Goal: Task Accomplishment & Management: Complete application form

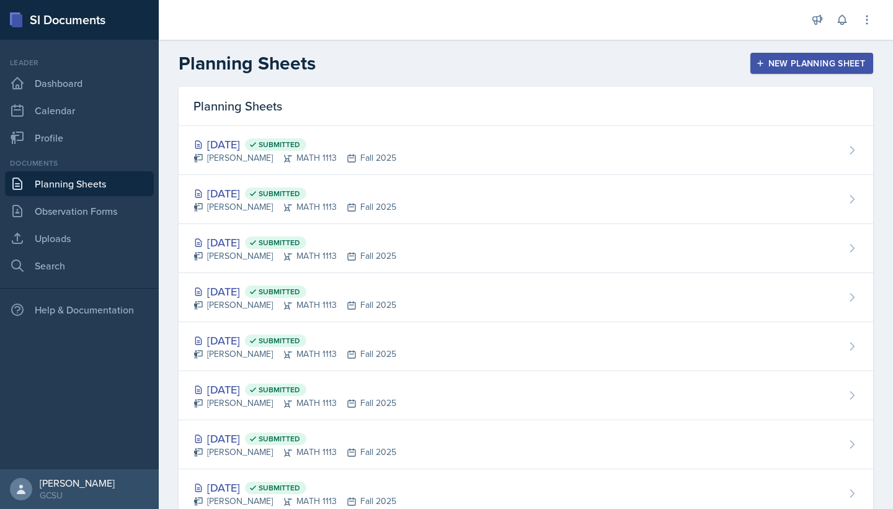
click at [784, 66] on div "New Planning Sheet" at bounding box center [812, 63] width 107 height 10
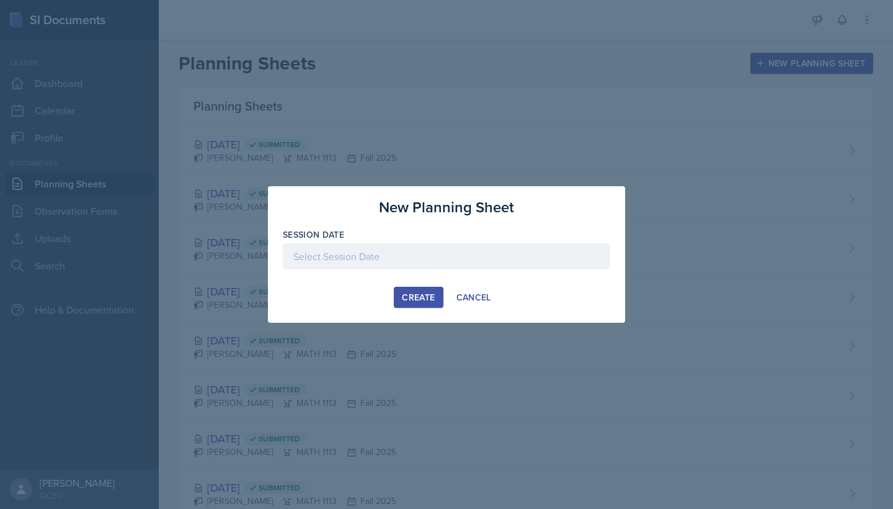
click at [346, 267] on div at bounding box center [447, 256] width 328 height 26
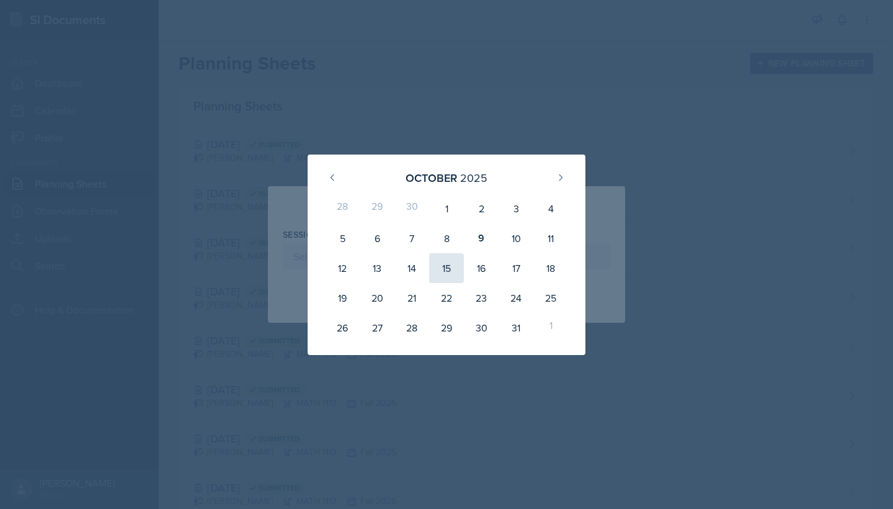
click at [448, 265] on div "15" at bounding box center [446, 268] width 35 height 30
type input "[DATE]"
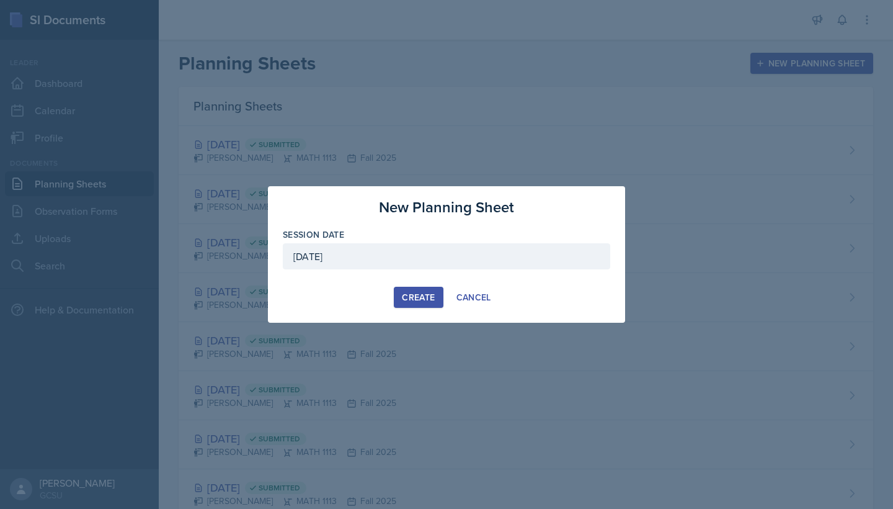
click at [418, 301] on div "Create" at bounding box center [418, 297] width 33 height 10
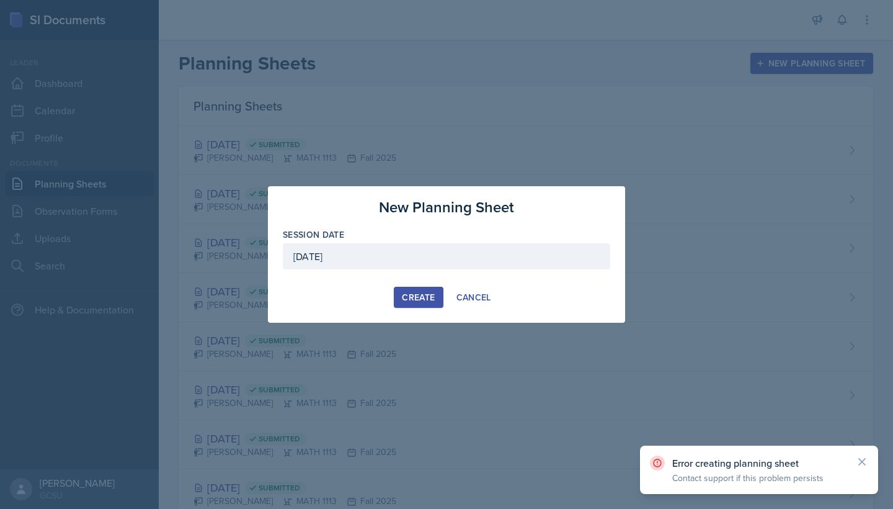
click at [419, 299] on div "Create" at bounding box center [418, 297] width 33 height 10
click at [594, 148] on div at bounding box center [446, 254] width 893 height 509
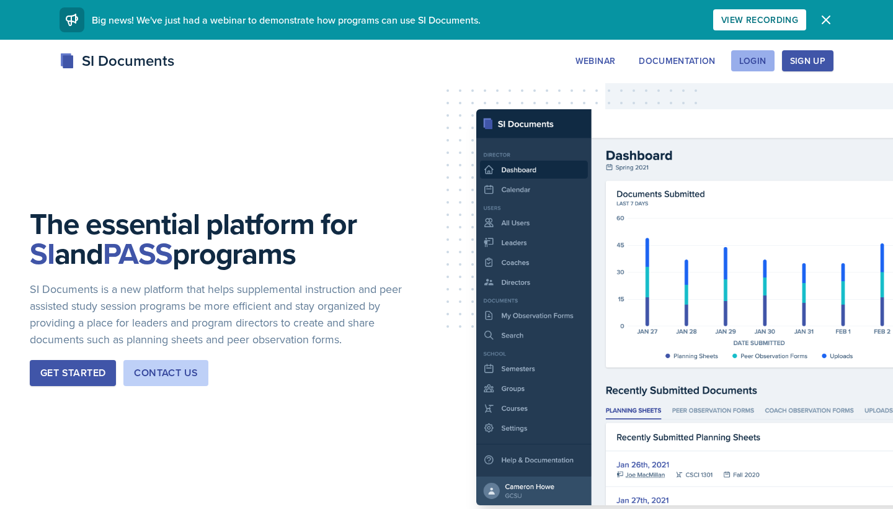
click at [759, 61] on div "Login" at bounding box center [752, 61] width 27 height 10
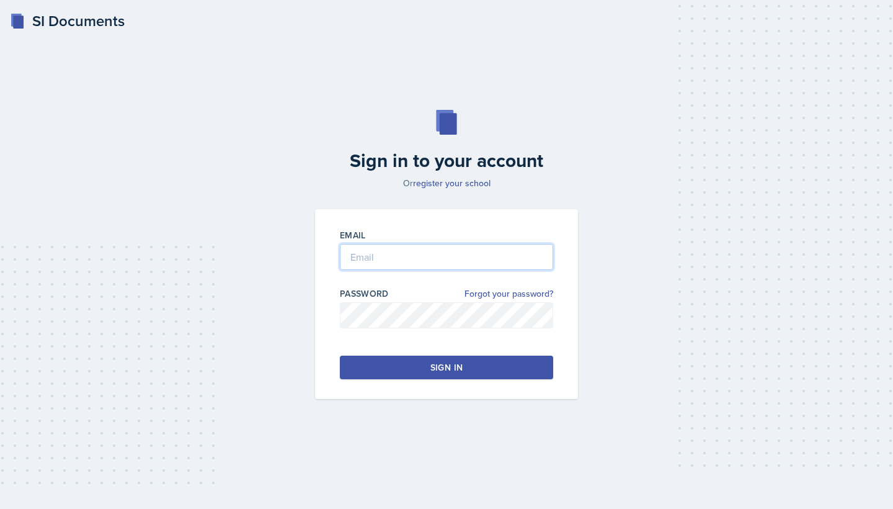
type input "chukwuma.bashua@bobcats.gcsu.edu"
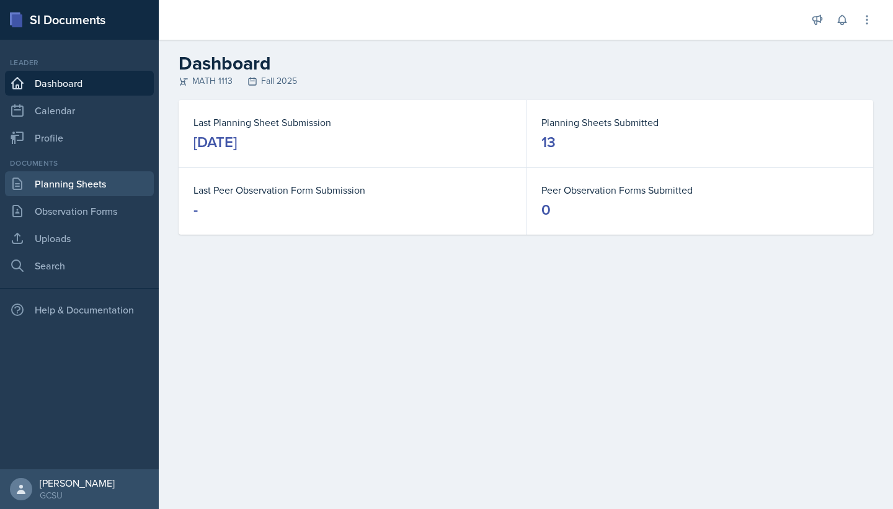
click at [70, 186] on link "Planning Sheets" at bounding box center [79, 183] width 149 height 25
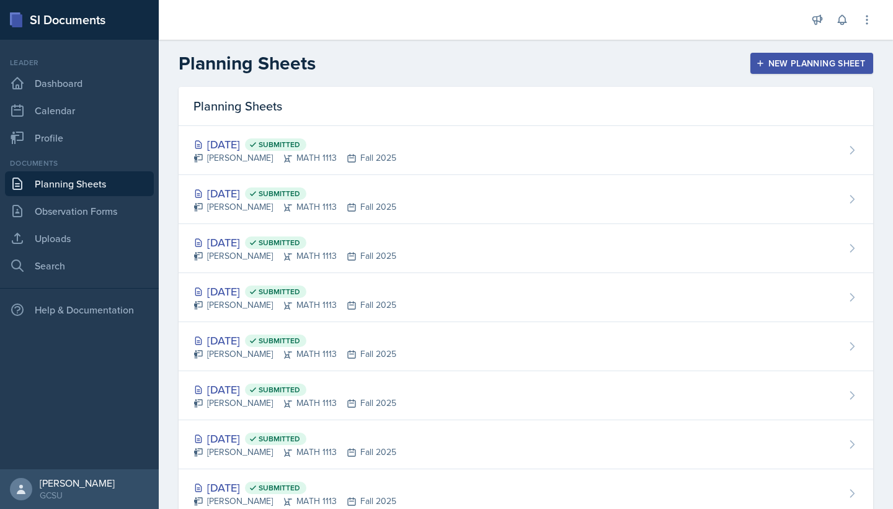
click at [789, 63] on div "New Planning Sheet" at bounding box center [812, 63] width 107 height 10
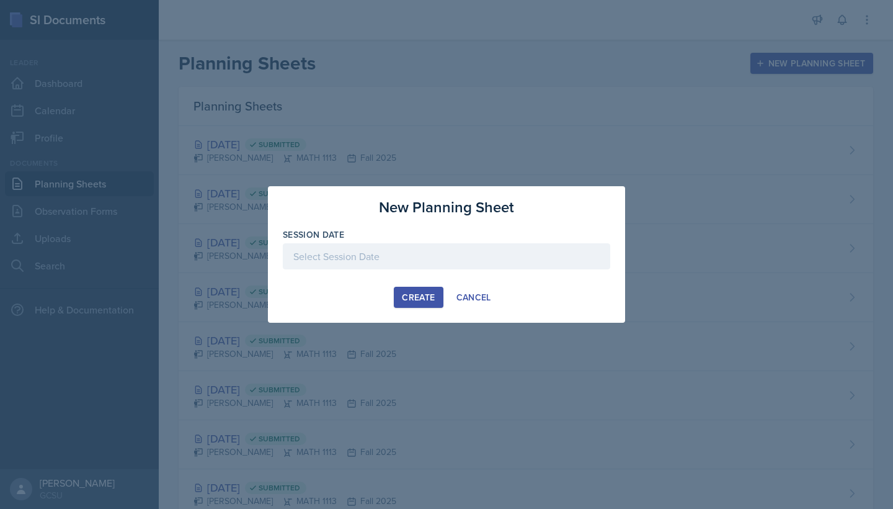
click at [396, 248] on div at bounding box center [447, 256] width 328 height 26
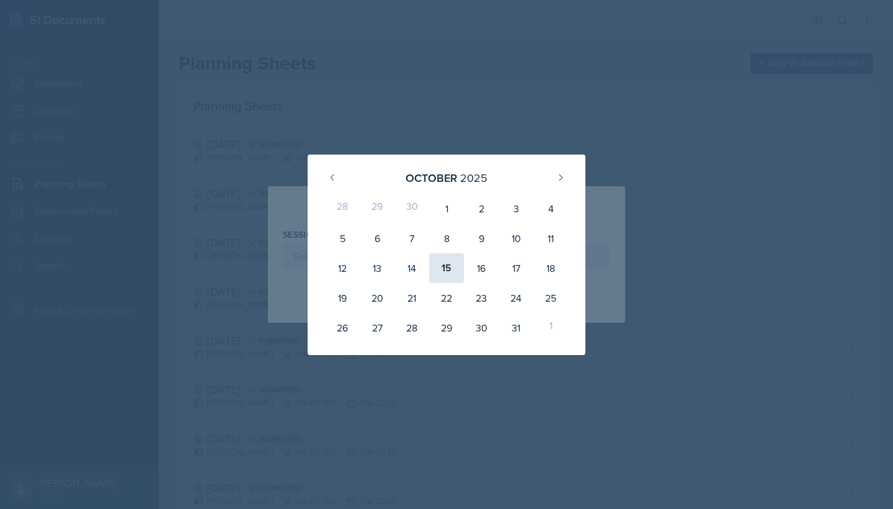
click at [444, 268] on div "15" at bounding box center [446, 268] width 35 height 30
type input "[DATE]"
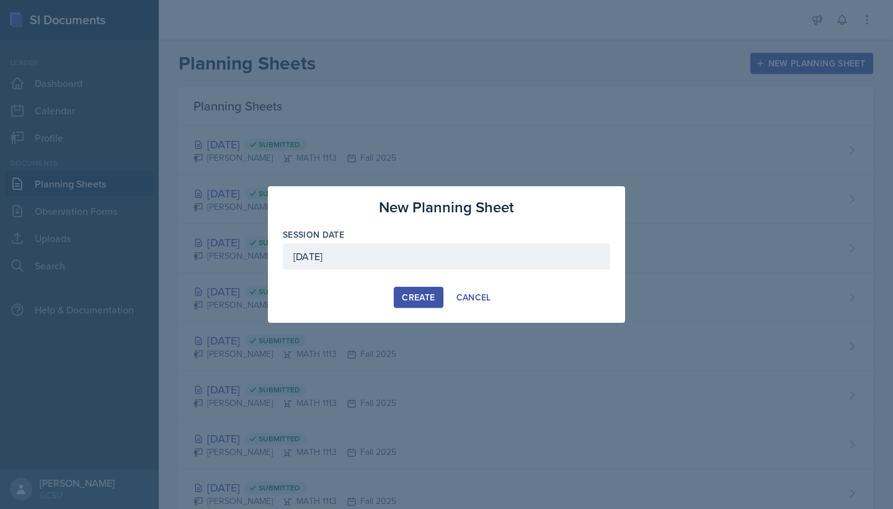
click at [423, 301] on div "Create" at bounding box center [418, 297] width 33 height 10
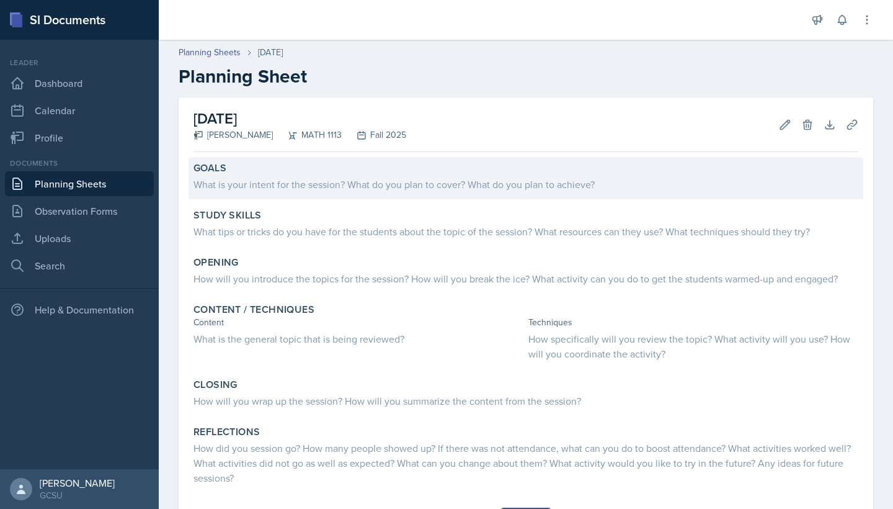
click at [375, 192] on div "Goals What is your intent for the session? What do you plan to cover? What do y…" at bounding box center [526, 178] width 675 height 42
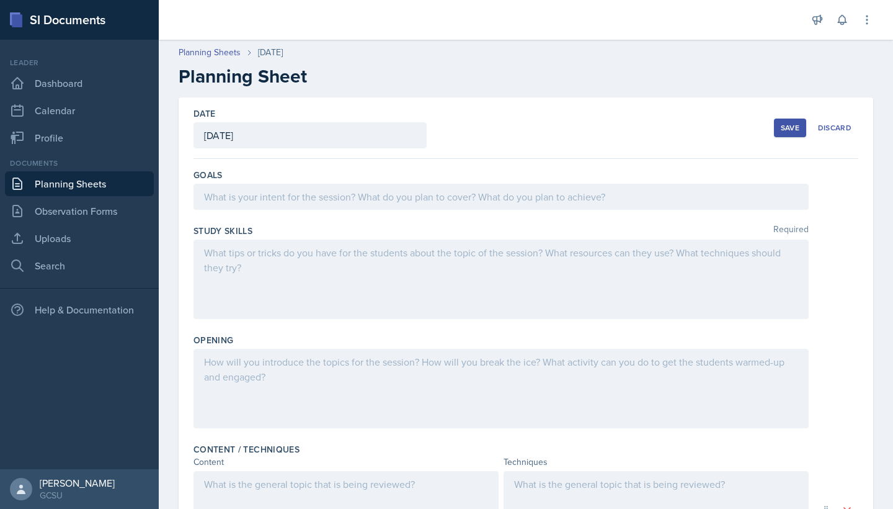
click at [371, 199] on div at bounding box center [501, 197] width 615 height 26
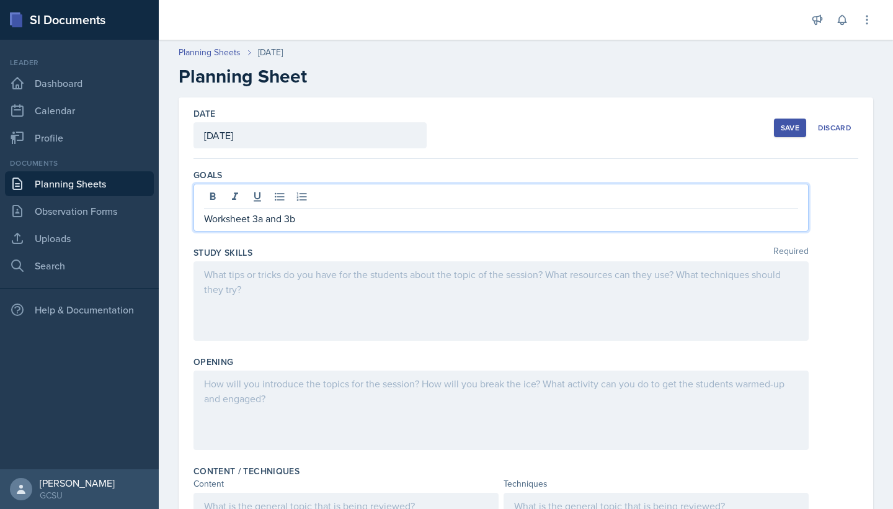
click at [254, 282] on div at bounding box center [501, 300] width 615 height 79
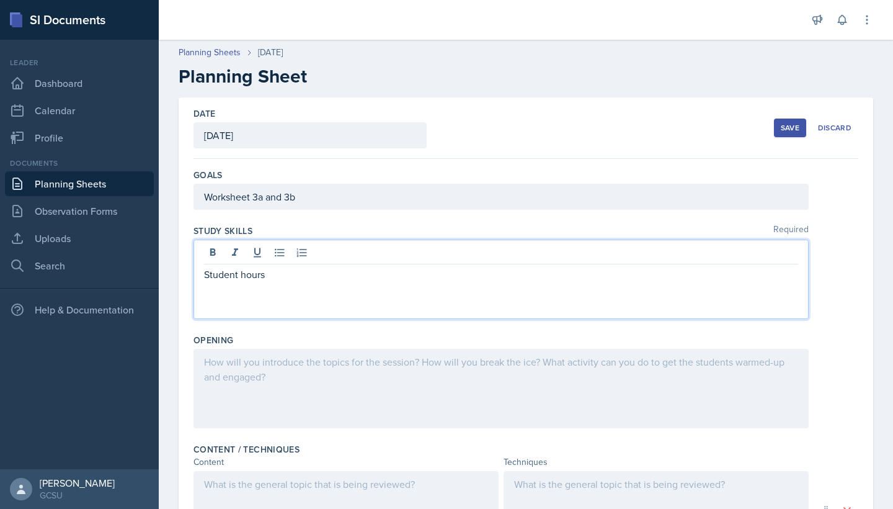
click at [280, 281] on p "Student hours" at bounding box center [501, 274] width 594 height 15
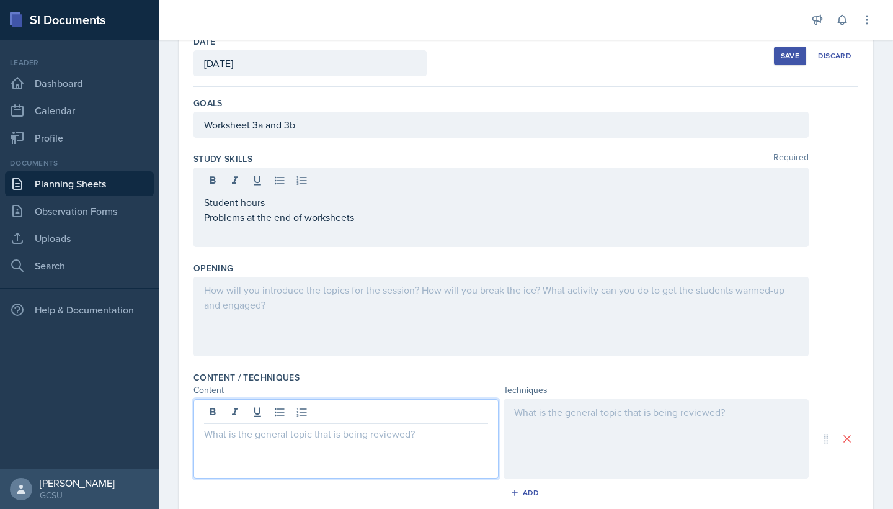
click at [288, 414] on div at bounding box center [346, 438] width 305 height 79
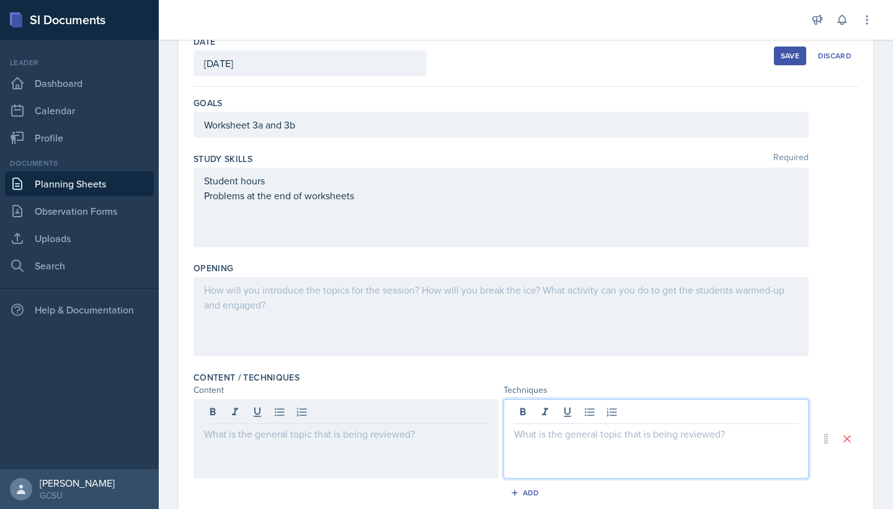
click at [516, 416] on div at bounding box center [656, 438] width 305 height 79
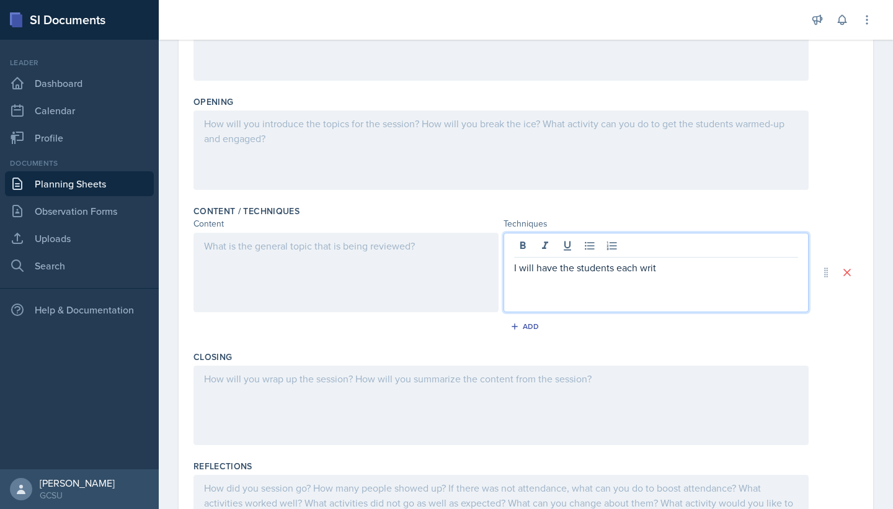
scroll to position [195, 0]
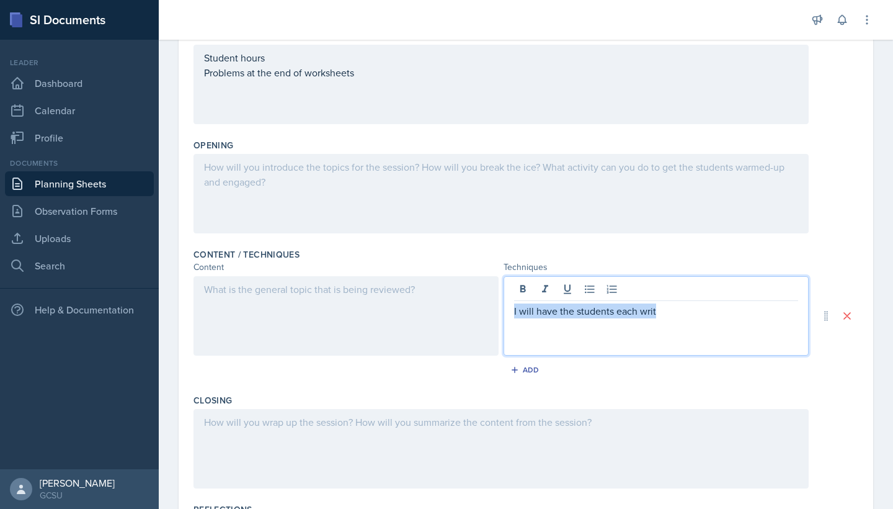
drag, startPoint x: 676, startPoint y: 312, endPoint x: 537, endPoint y: 300, distance: 138.9
click at [537, 300] on div "I will have the students each writ" at bounding box center [656, 315] width 305 height 79
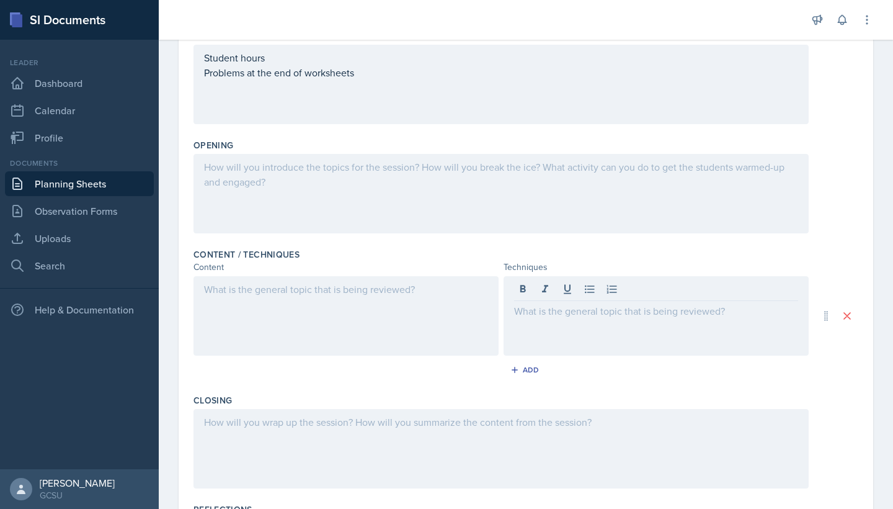
click at [242, 177] on div at bounding box center [501, 193] width 615 height 79
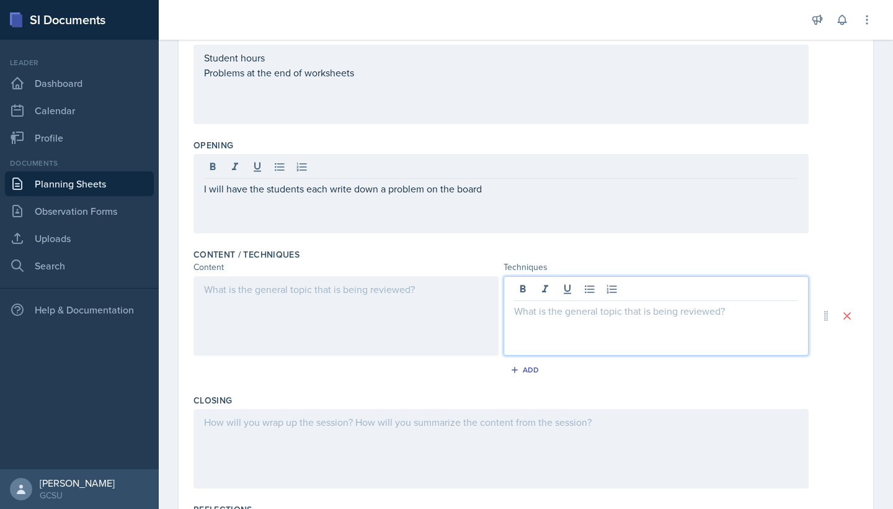
click at [525, 289] on div at bounding box center [656, 315] width 305 height 79
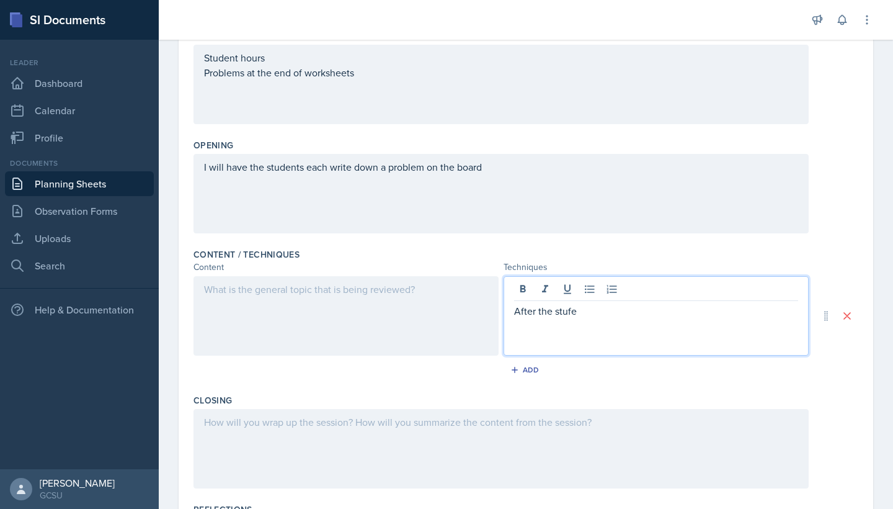
drag, startPoint x: 509, startPoint y: 324, endPoint x: 422, endPoint y: 169, distance: 178.0
click at [422, 169] on div "I will have the students each write down a problem on the board" at bounding box center [501, 193] width 615 height 79
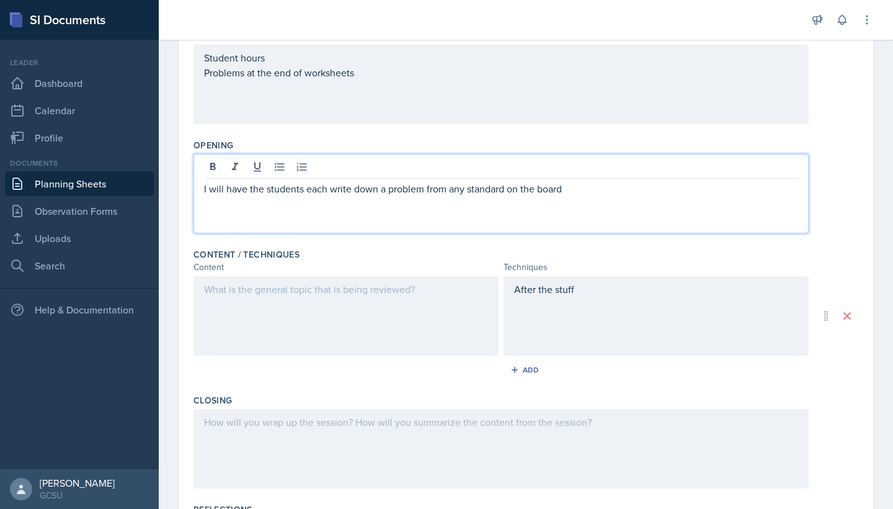
click at [582, 287] on div "After the stuff" at bounding box center [656, 315] width 305 height 79
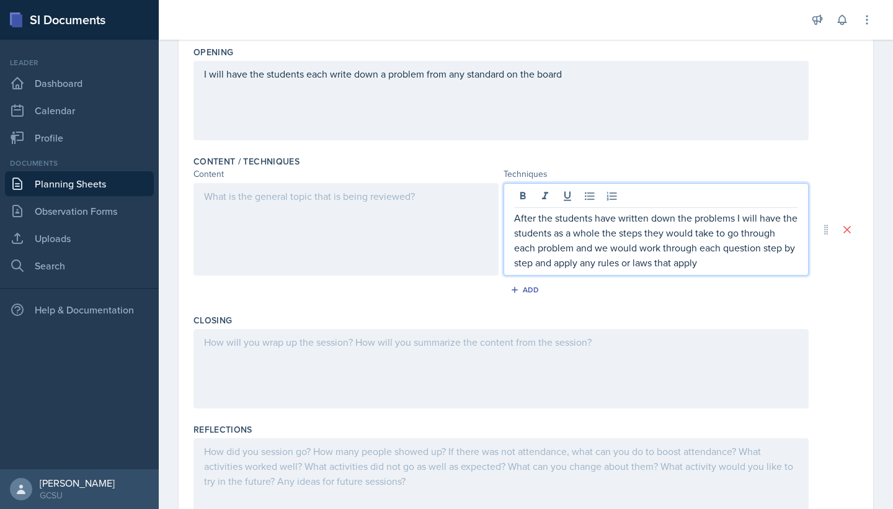
scroll to position [325, 0]
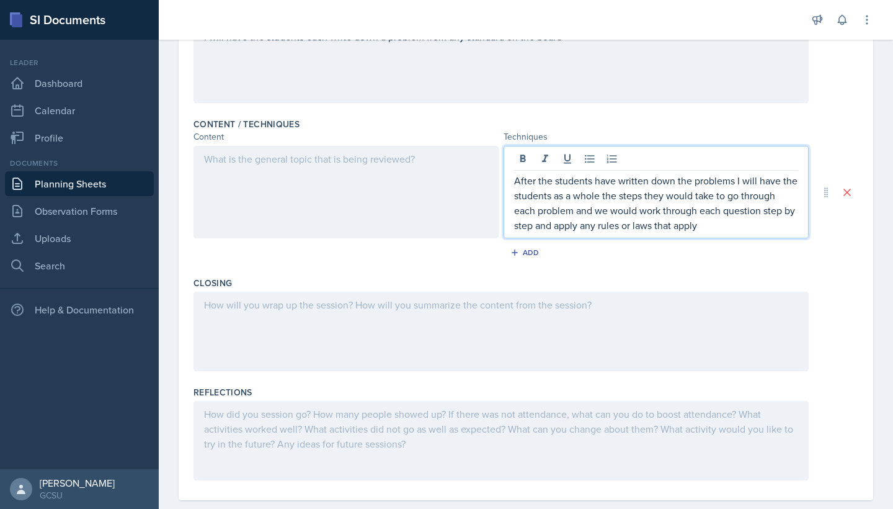
click at [383, 319] on div at bounding box center [501, 331] width 615 height 79
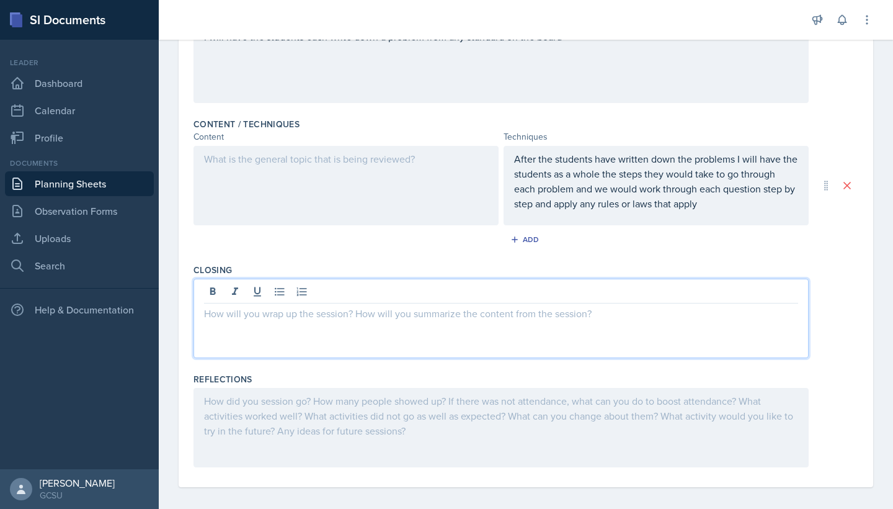
click at [604, 175] on p "After the students have written down the problems I will have the students as a…" at bounding box center [656, 181] width 284 height 60
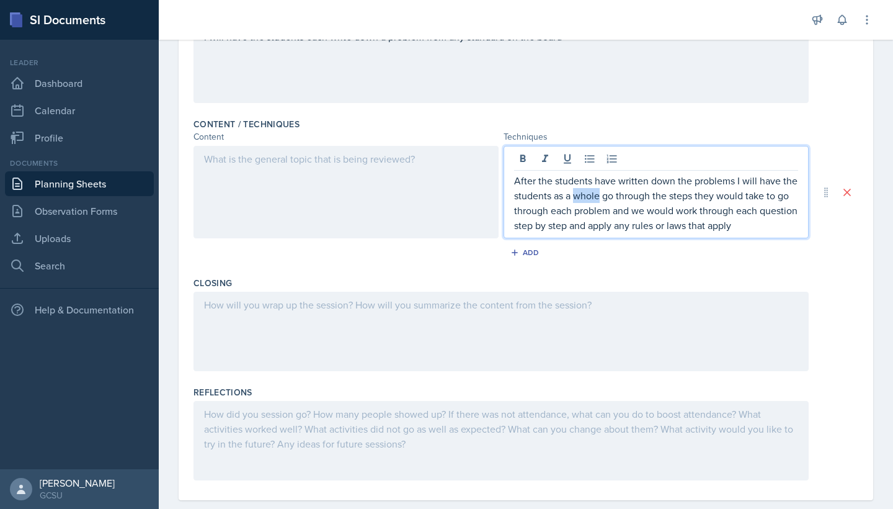
drag, startPoint x: 600, startPoint y: 195, endPoint x: 577, endPoint y: 201, distance: 23.6
click at [577, 201] on p "After the students have written down the problems I will have the students as a…" at bounding box center [656, 203] width 284 height 60
click at [743, 197] on p "After the students have written down the problems I will have the students as a…" at bounding box center [656, 203] width 284 height 60
click at [801, 229] on div "After the students have written down the problems I will have the students as a…" at bounding box center [656, 192] width 305 height 92
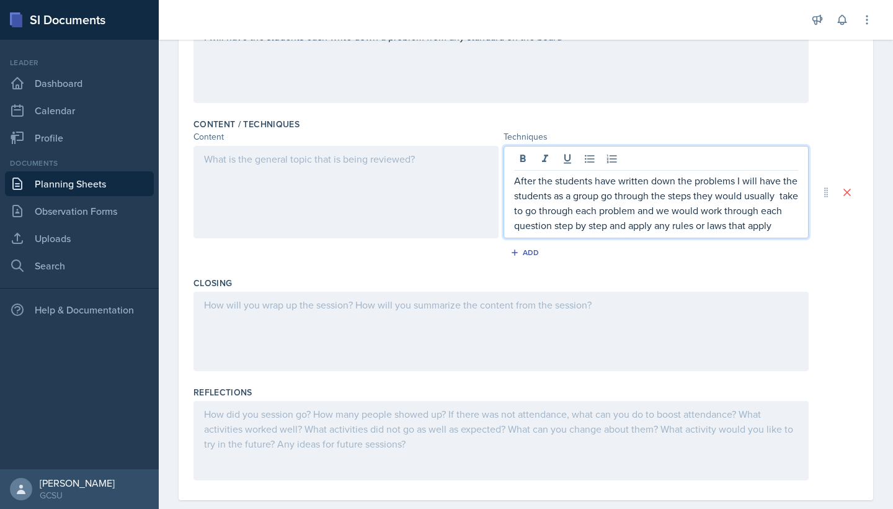
click at [801, 229] on div "After the students have written down the problems I will have the students as a…" at bounding box center [656, 192] width 305 height 92
click at [797, 226] on p "After the students have written down the problems I will have the students as a…" at bounding box center [656, 203] width 284 height 60
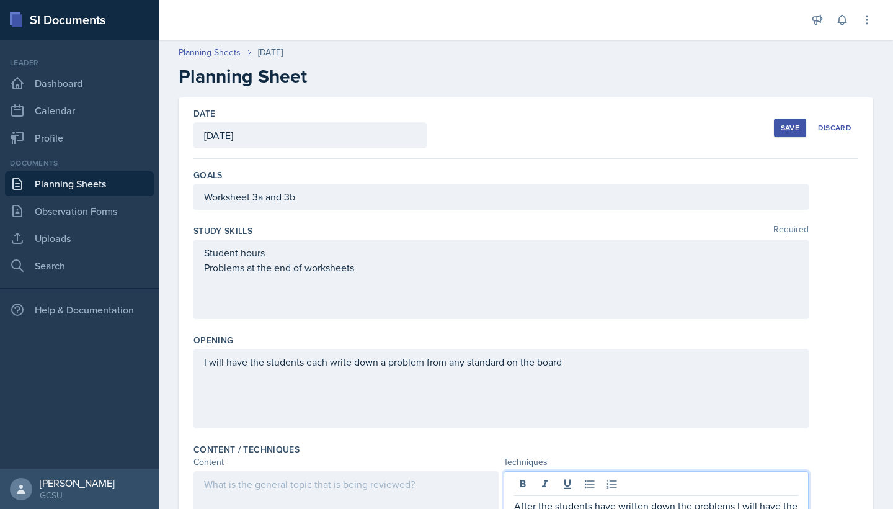
scroll to position [0, 0]
click at [803, 128] on button "Save" at bounding box center [790, 127] width 32 height 19
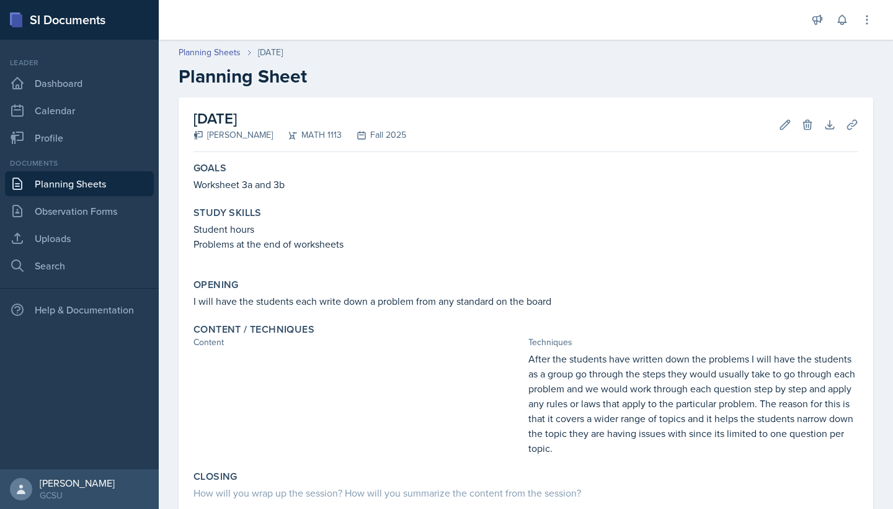
click at [74, 179] on link "Planning Sheets" at bounding box center [79, 183] width 149 height 25
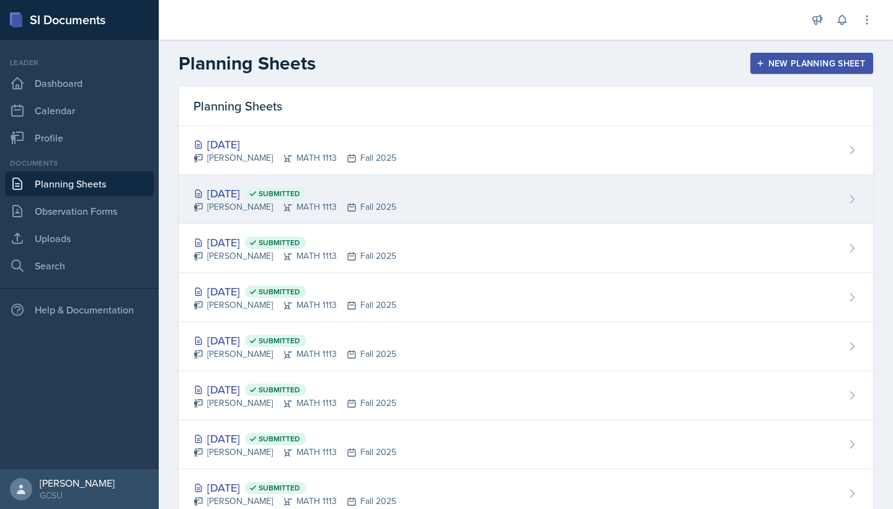
click at [300, 189] on span "Submitted" at bounding box center [280, 194] width 42 height 10
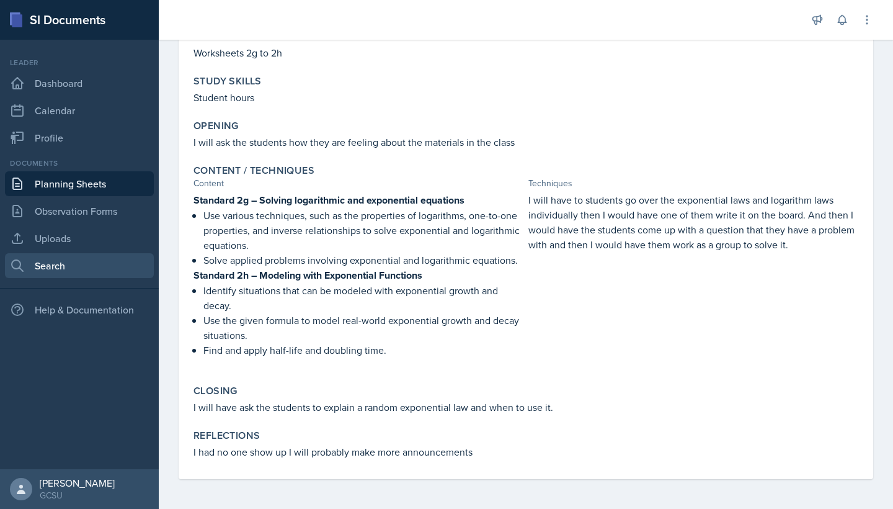
click at [57, 254] on link "Search" at bounding box center [79, 265] width 149 height 25
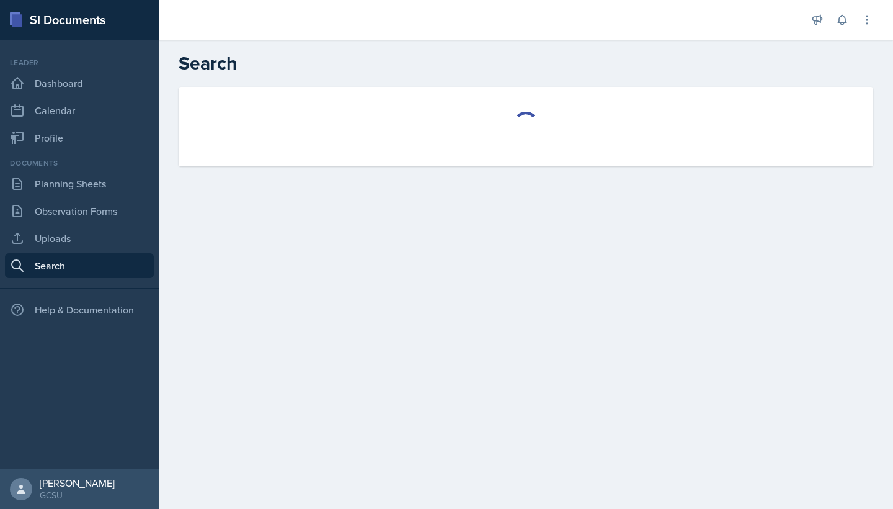
select select "all"
select select "1"
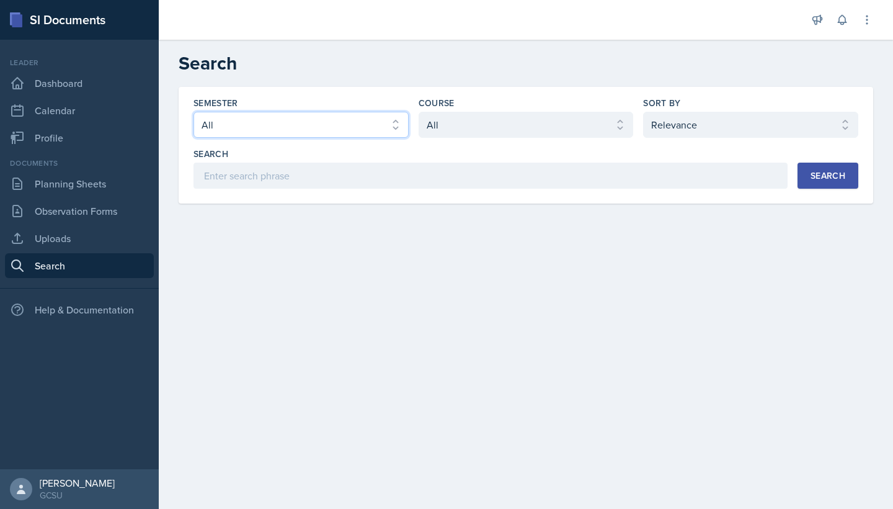
select select "986fdc3e-2246-4ffd-9cb8-78666de4ebed"
click at [487, 110] on div "Course Select course All ACCT 3101 ACCT 3102 ASTR 1000 BIOL 1100 BIOL 1107 BIOL…" at bounding box center [526, 117] width 215 height 41
select select "d236ee51-059a-45e2-88e4-86a0f95ae8ef"
click at [798, 168] on button "Search" at bounding box center [828, 176] width 61 height 26
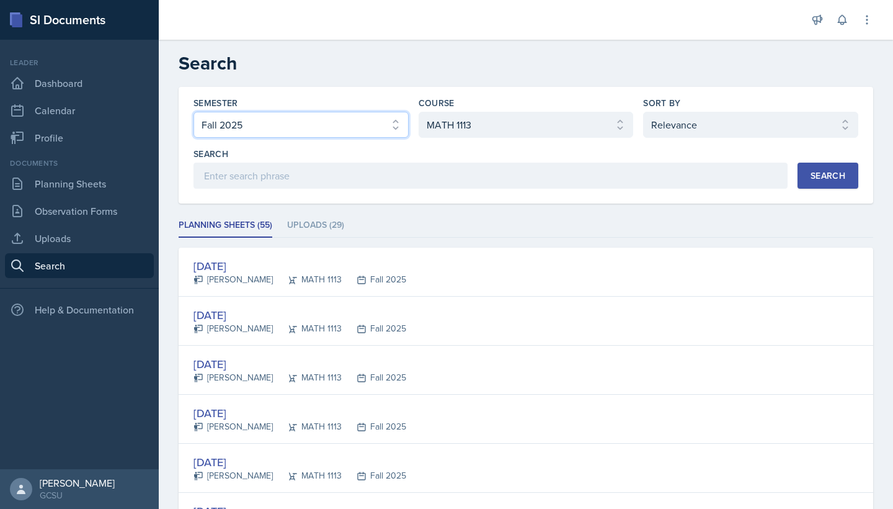
select select "e7b6c66a-987a-4ab3-92d3-5526cc86007b"
click at [803, 170] on button "Search" at bounding box center [828, 176] width 61 height 26
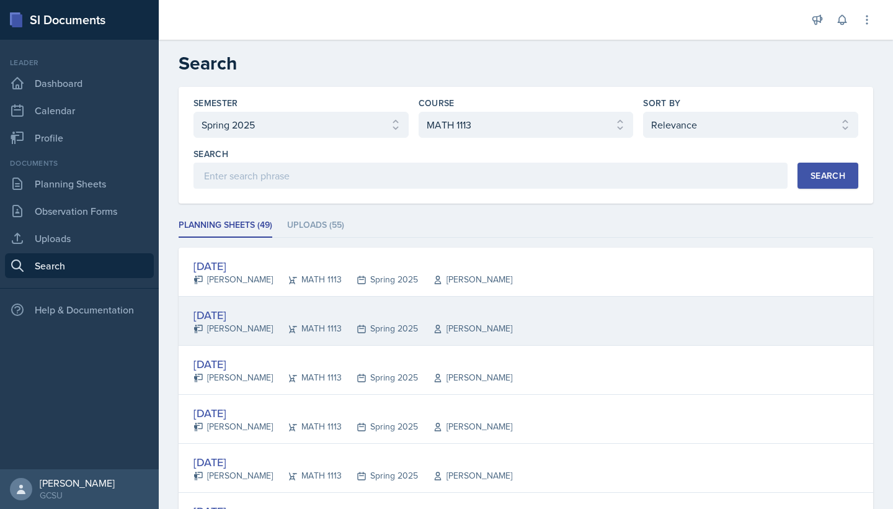
click at [409, 344] on div "Apr 10th, 2025 Anna Kroll MATH 1113 Spring 2025 Epstein" at bounding box center [526, 321] width 695 height 49
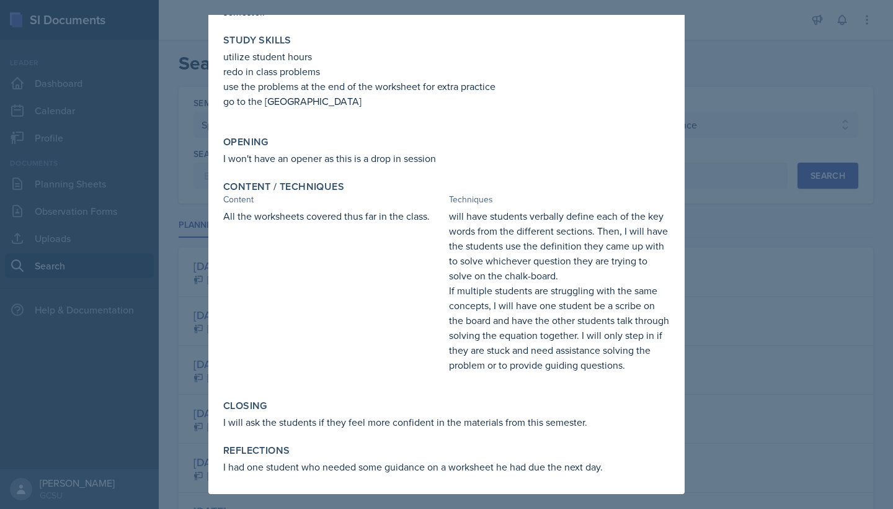
scroll to position [120, 0]
click at [736, 321] on div at bounding box center [446, 254] width 893 height 509
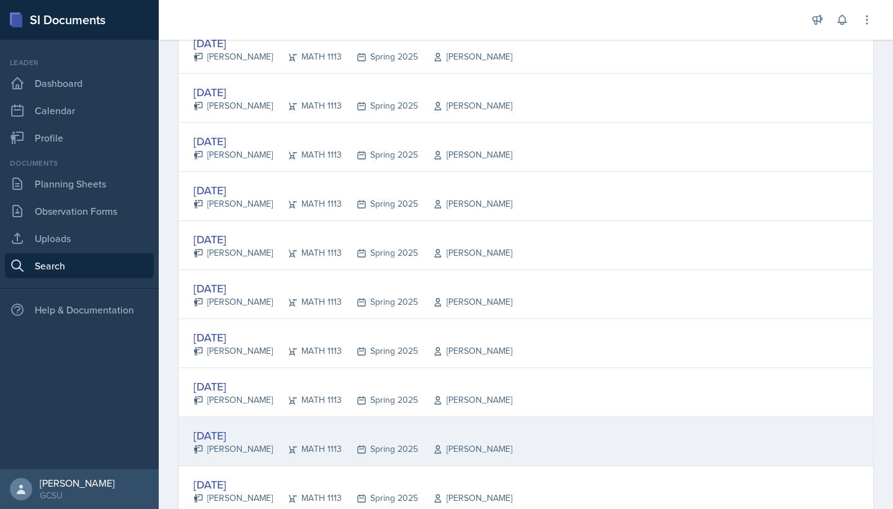
scroll to position [223, 0]
click at [458, 432] on div "Apr 24th, 2025 Anna Kroll MATH 1113 Spring 2025 Epstein" at bounding box center [526, 440] width 695 height 49
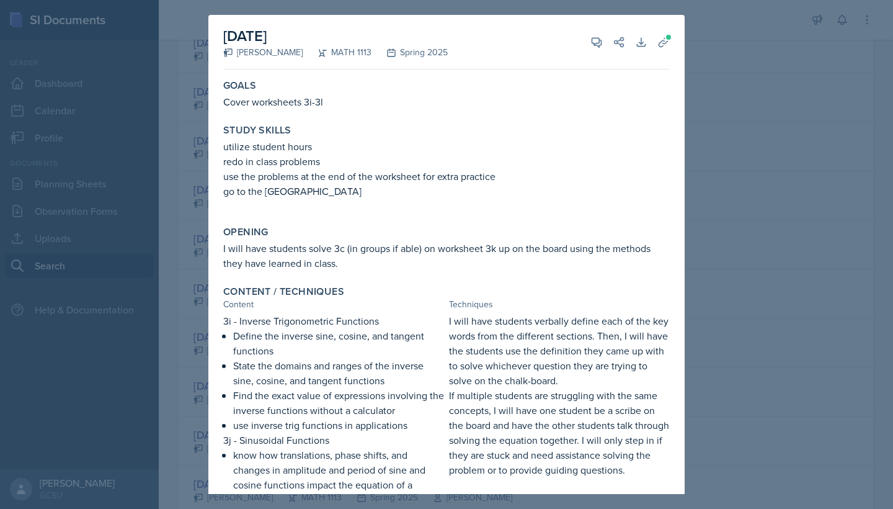
click at [739, 267] on div at bounding box center [446, 254] width 893 height 509
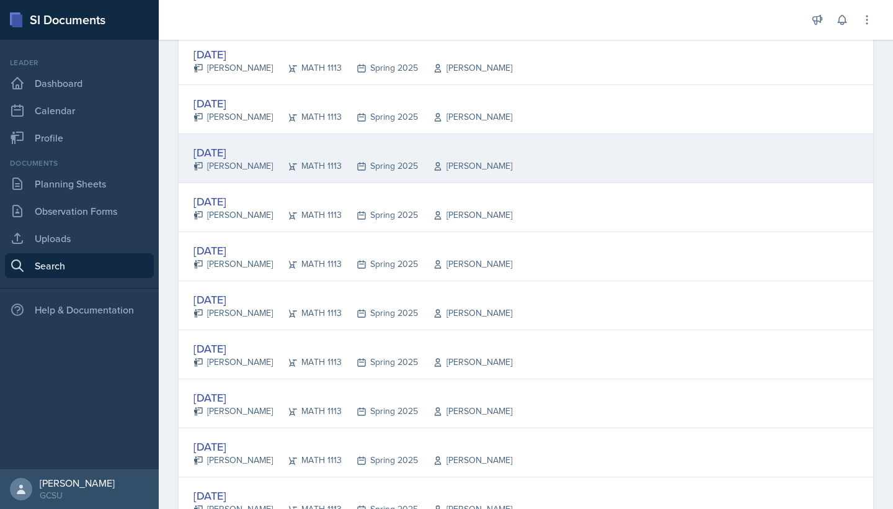
scroll to position [321, 0]
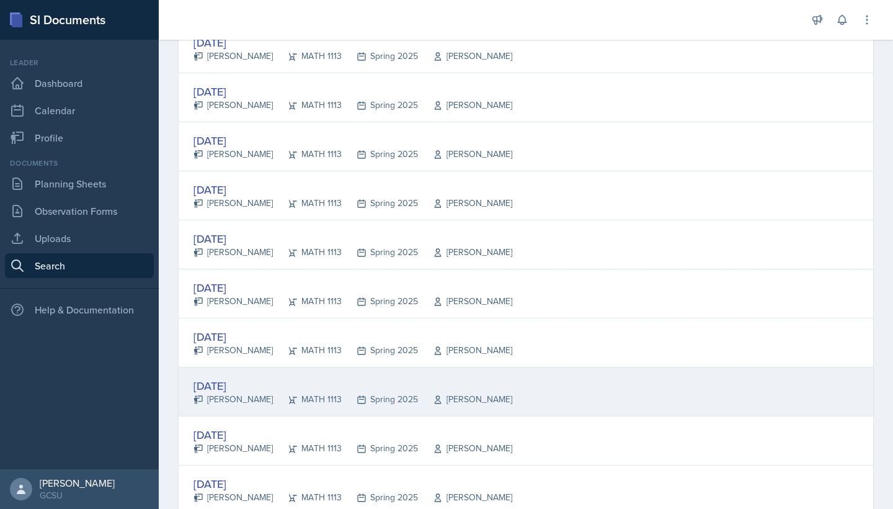
click at [485, 404] on div "Mar 31st, 2025 Anna Kroll MATH 1113 Spring 2025 Epstein" at bounding box center [526, 391] width 695 height 49
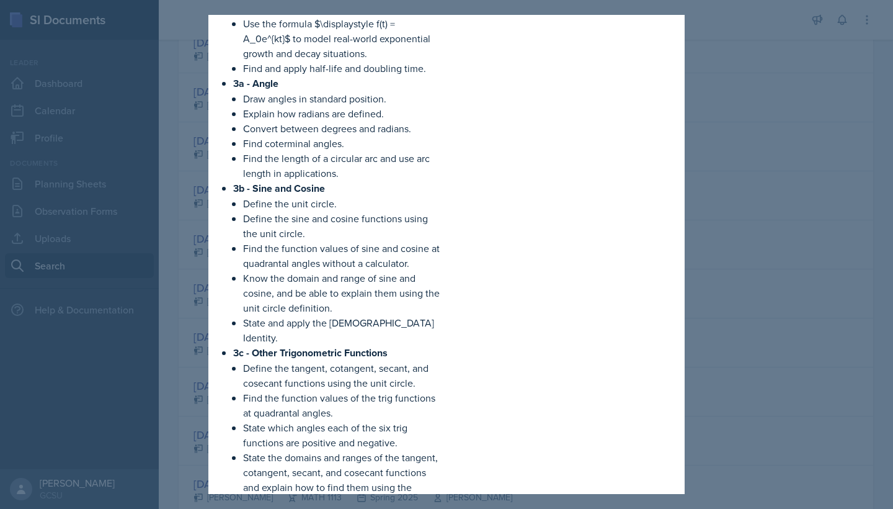
scroll to position [1128, 0]
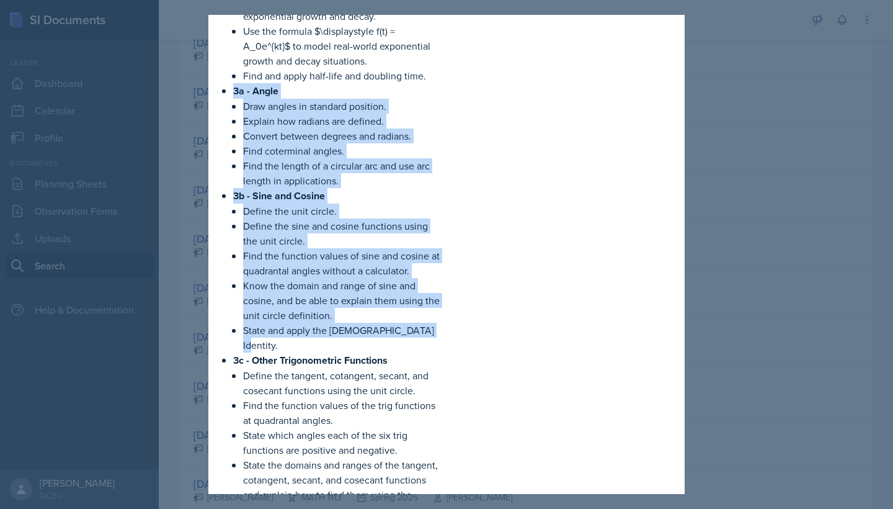
drag, startPoint x: 217, startPoint y: 89, endPoint x: 432, endPoint y: 329, distance: 322.4
copy ul "3a - Angle Draw angles in standard position. Explain how radians are defined. C…"
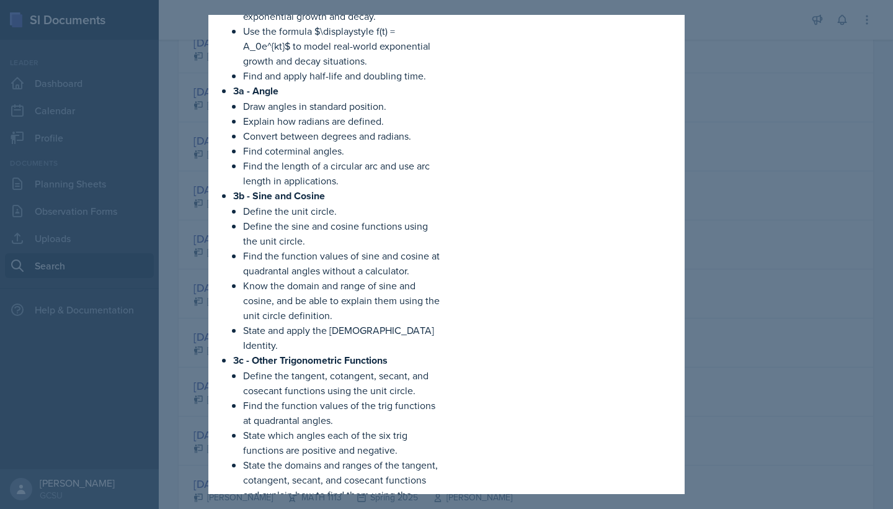
click at [767, 213] on div at bounding box center [446, 254] width 893 height 509
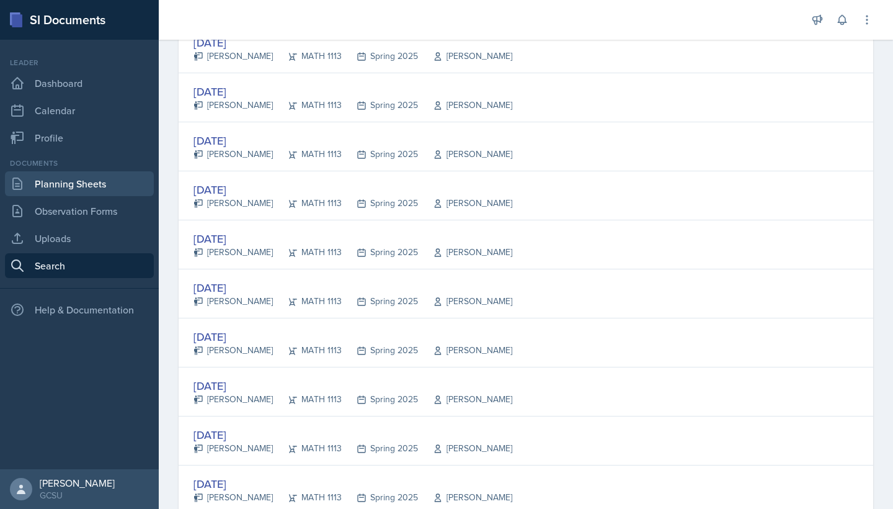
click at [131, 192] on link "Planning Sheets" at bounding box center [79, 183] width 149 height 25
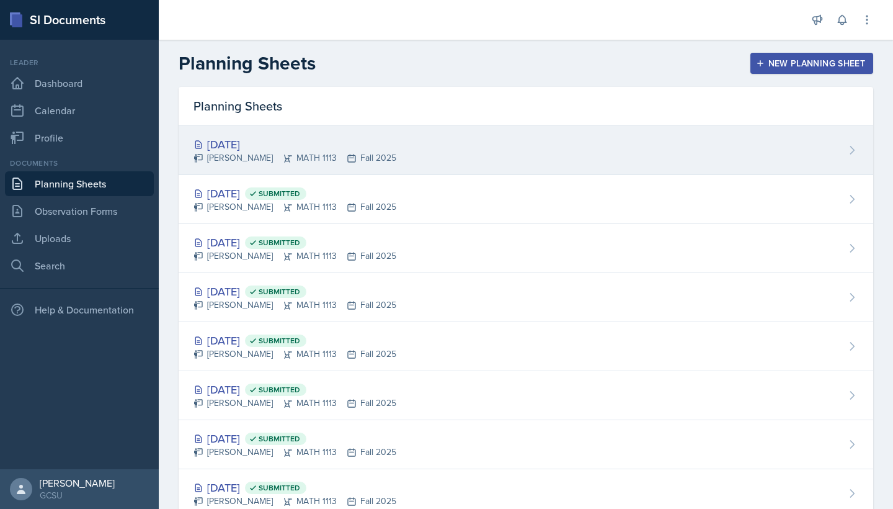
click at [333, 158] on div "Eni Bashua MATH 1113 Fall 2025" at bounding box center [295, 157] width 203 height 13
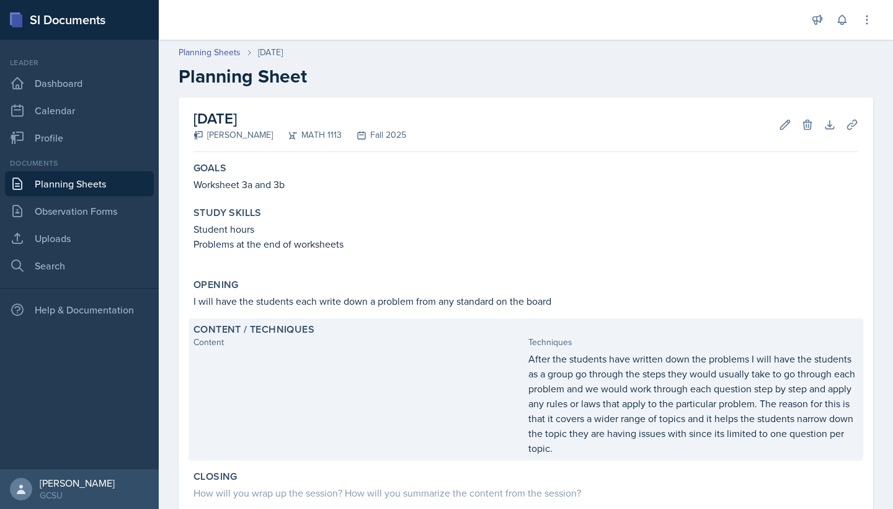
click at [324, 367] on div at bounding box center [359, 403] width 330 height 104
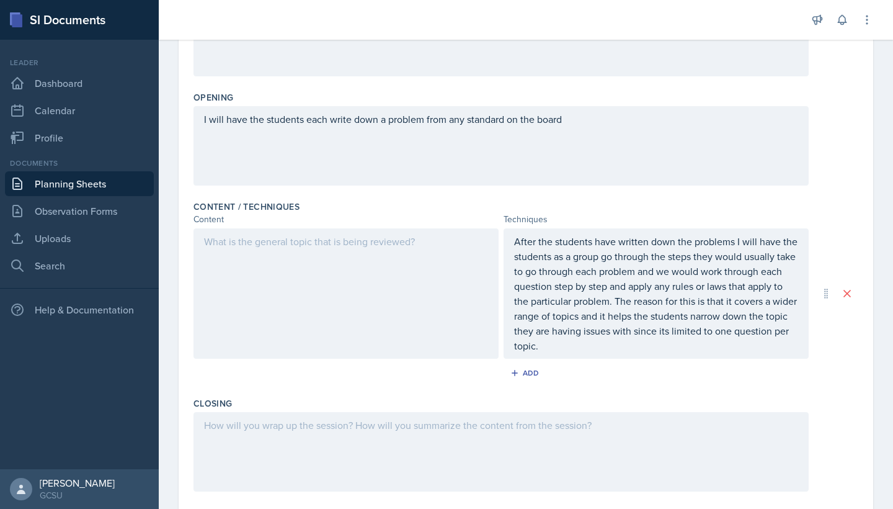
scroll to position [282, 0]
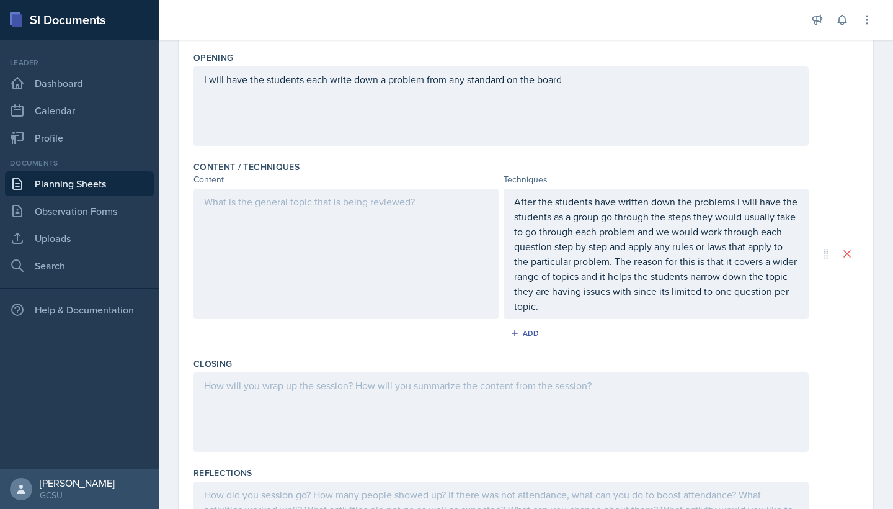
click at [261, 212] on div at bounding box center [346, 254] width 305 height 130
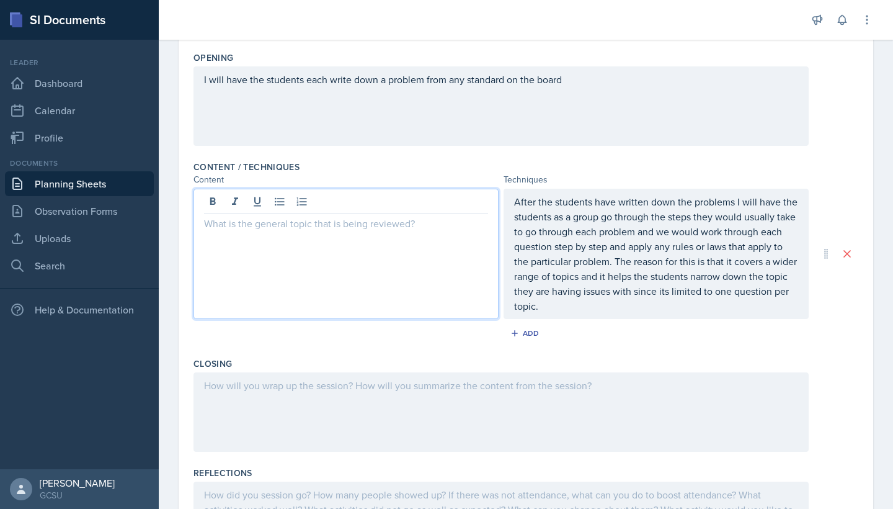
click at [231, 230] on p at bounding box center [346, 223] width 284 height 15
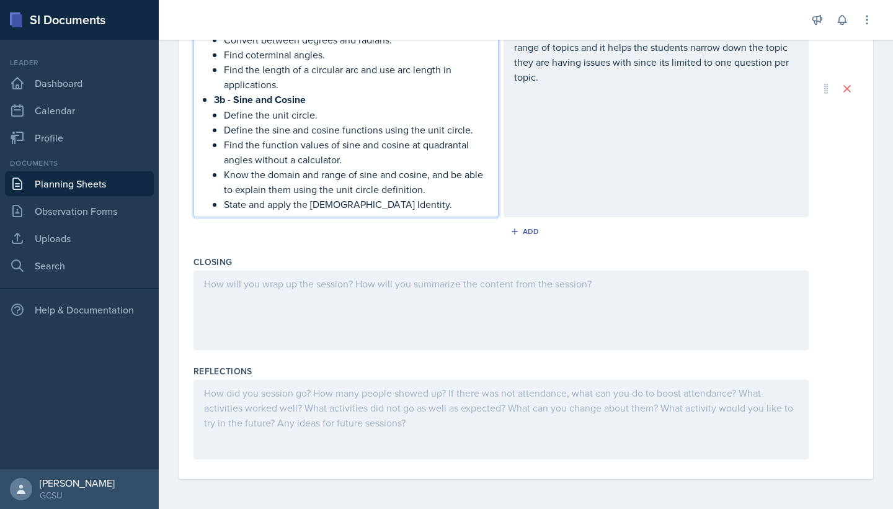
click at [283, 292] on div at bounding box center [501, 309] width 615 height 79
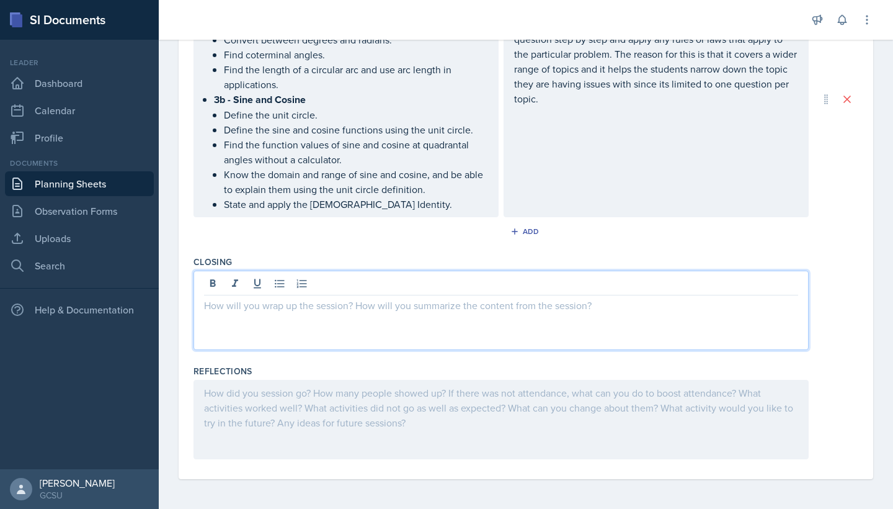
scroll to position [489, 0]
drag, startPoint x: 292, startPoint y: 334, endPoint x: 582, endPoint y: 304, distance: 291.3
click at [582, 304] on p "I will have each student individually write the answers to the problems ther" at bounding box center [501, 305] width 594 height 15
click at [563, 310] on p "I will have each student individually write the answers to the problems there" at bounding box center [501, 305] width 594 height 15
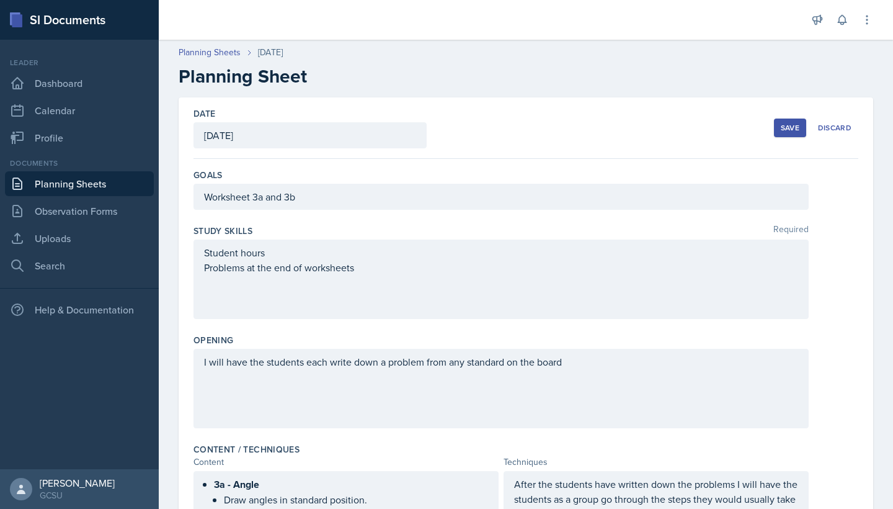
scroll to position [0, 0]
click at [784, 138] on div "Save Discard" at bounding box center [816, 128] width 84 height 29
click at [780, 129] on button "Save" at bounding box center [790, 127] width 32 height 19
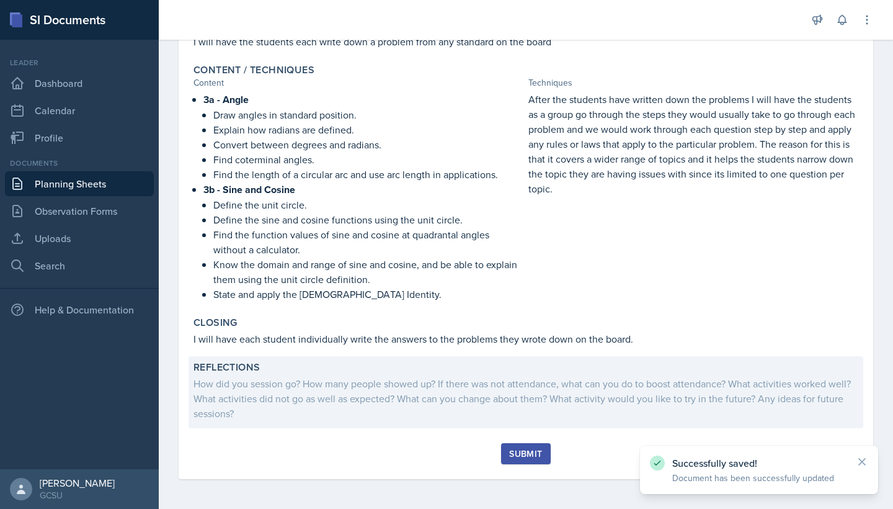
scroll to position [259, 0]
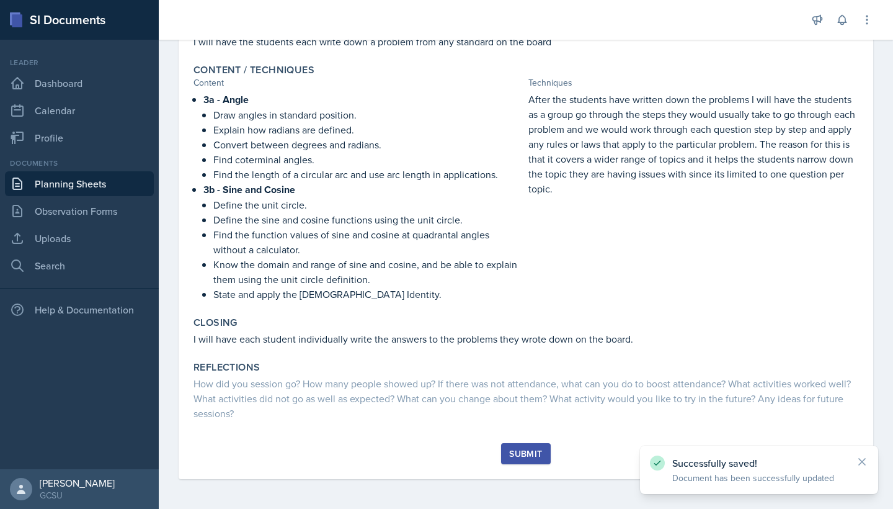
click at [501, 453] on div "Submit" at bounding box center [526, 461] width 665 height 36
click at [506, 454] on button "Submit" at bounding box center [525, 453] width 49 height 21
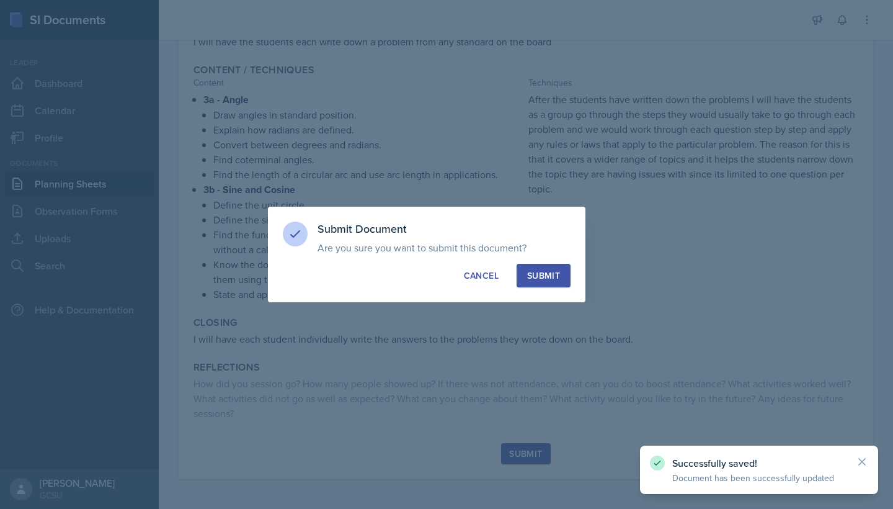
click at [529, 270] on div "Submit" at bounding box center [543, 275] width 33 height 12
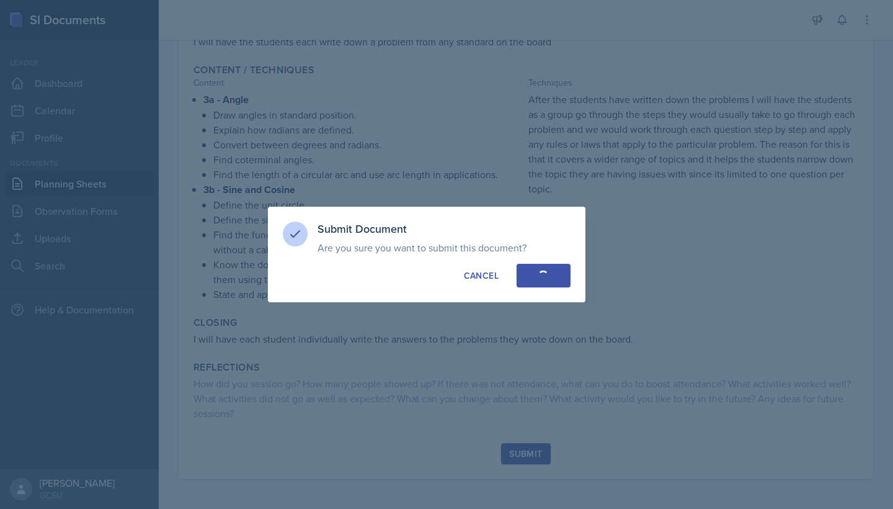
scroll to position [176, 0]
